Goal: Find specific page/section: Find specific page/section

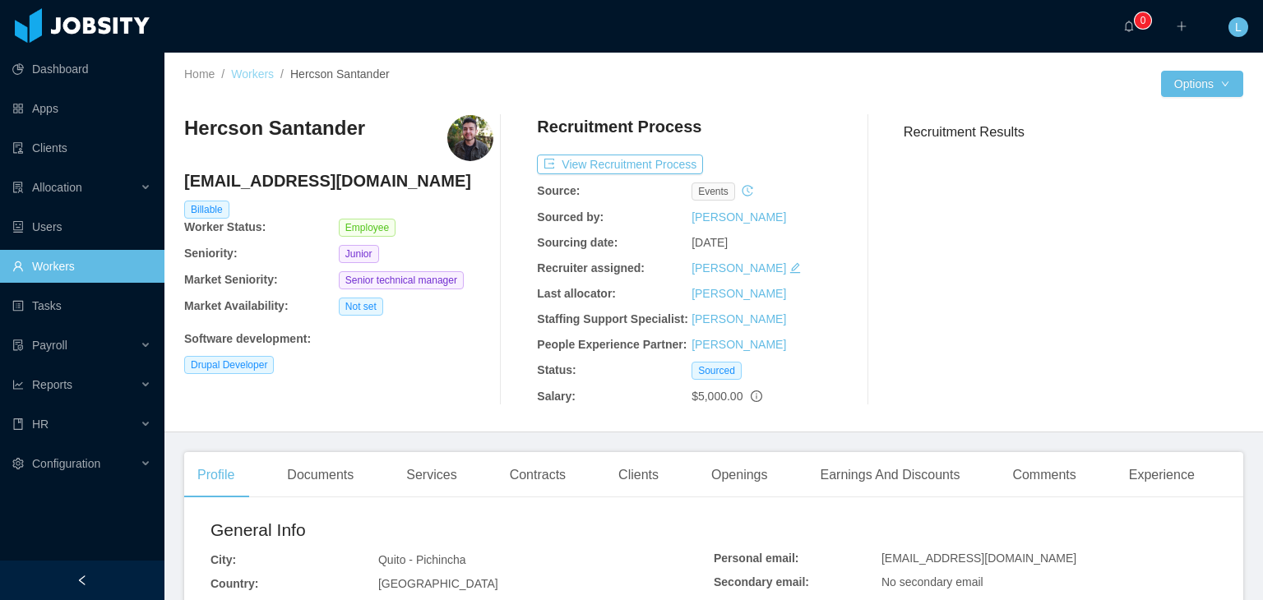
click at [270, 74] on link "Workers" at bounding box center [252, 73] width 43 height 13
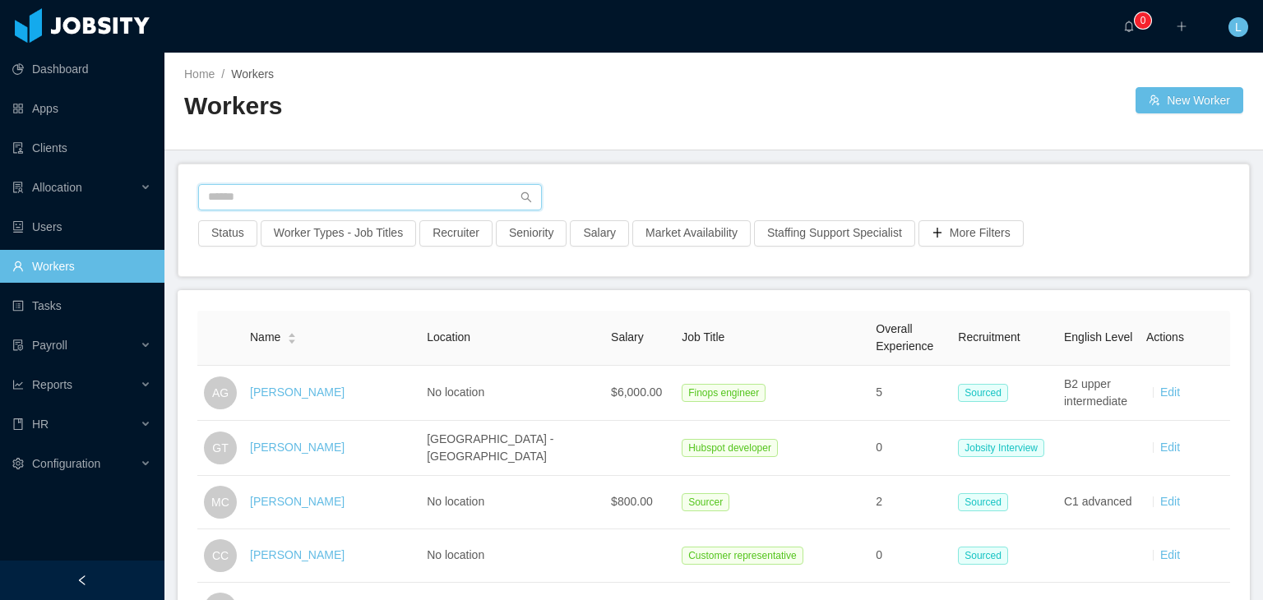
click at [319, 205] on input "text" at bounding box center [370, 197] width 344 height 26
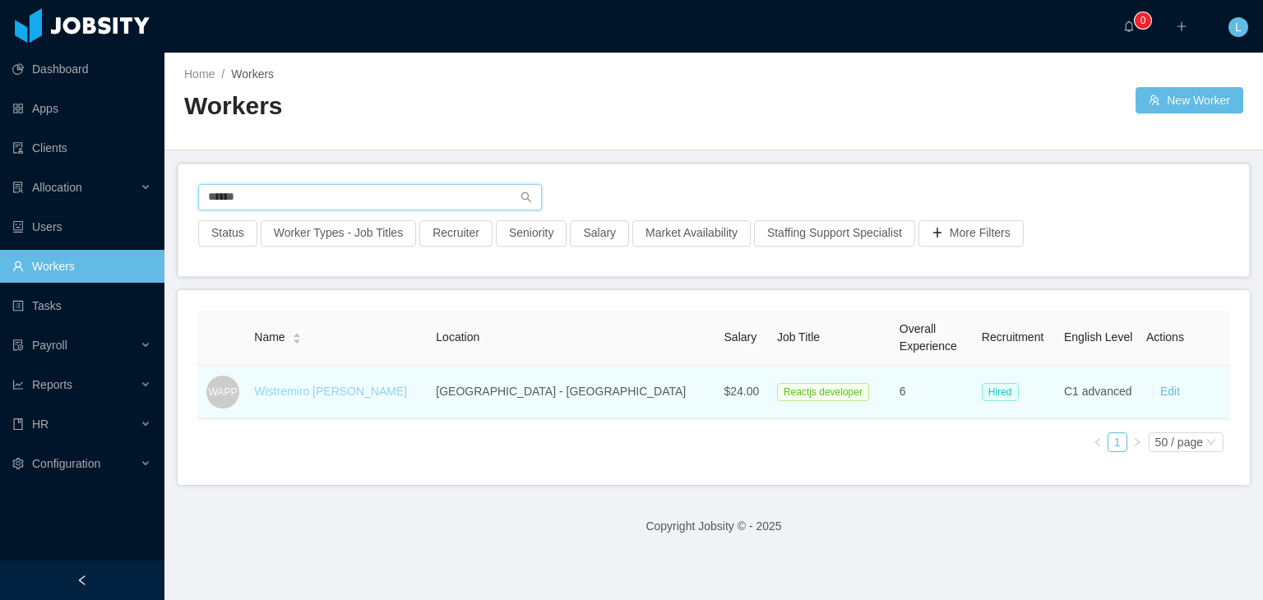
type input "******"
click at [336, 387] on link "Wistremiro [PERSON_NAME]" at bounding box center [330, 391] width 153 height 13
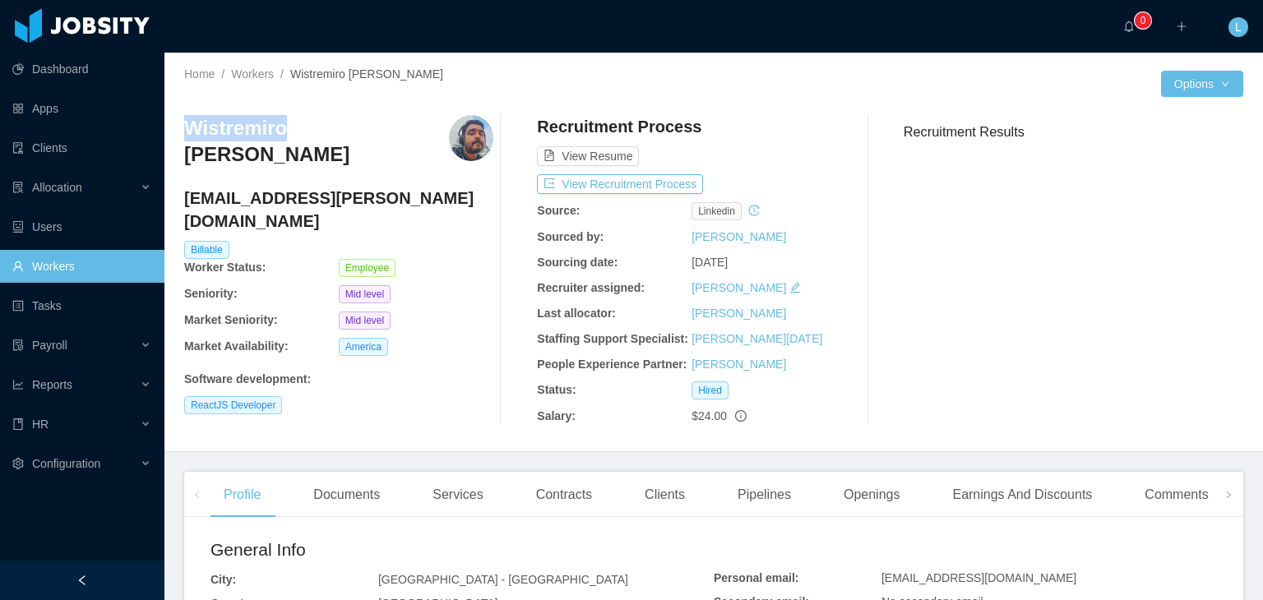
drag, startPoint x: 187, startPoint y: 129, endPoint x: 282, endPoint y: 126, distance: 95.4
click at [282, 126] on h3 "Wistremiro [PERSON_NAME]" at bounding box center [316, 141] width 265 height 53
copy h3 "Wistremiro"
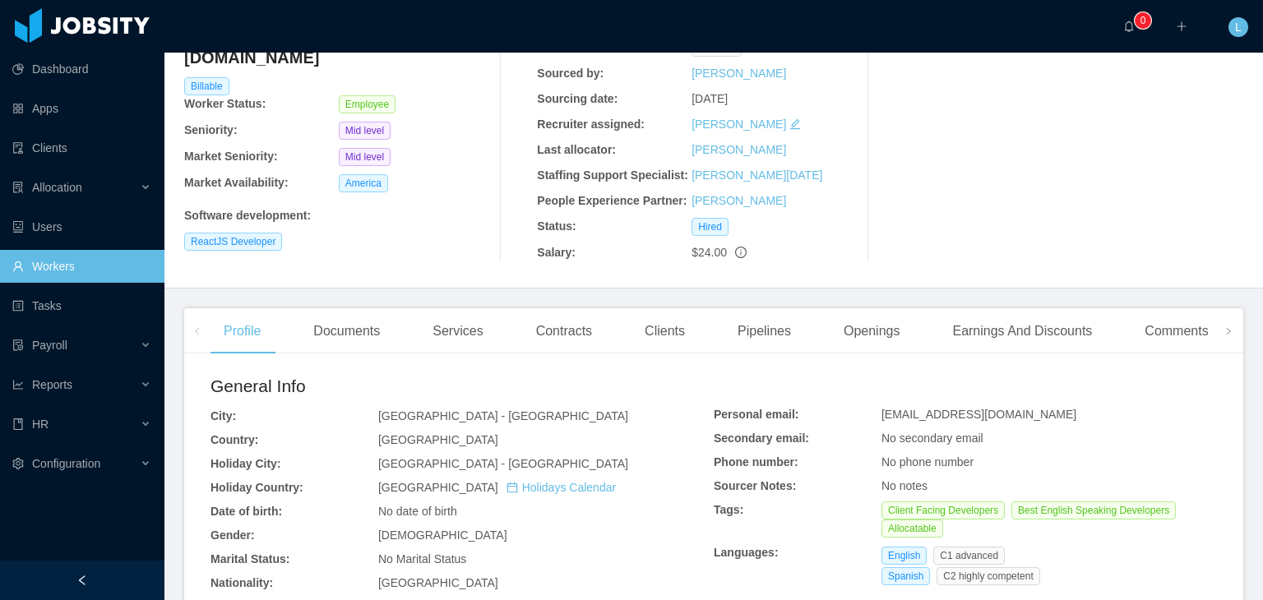
scroll to position [164, 0]
click at [551, 330] on div "Contracts" at bounding box center [564, 330] width 82 height 46
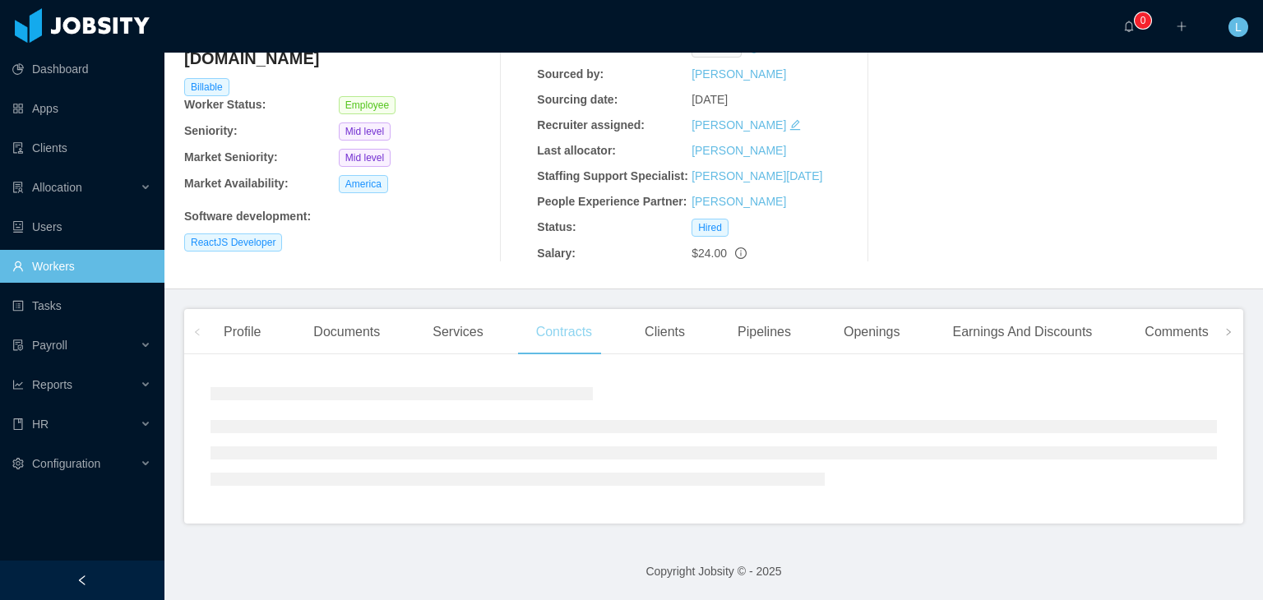
scroll to position [164, 0]
